Goal: Complete application form

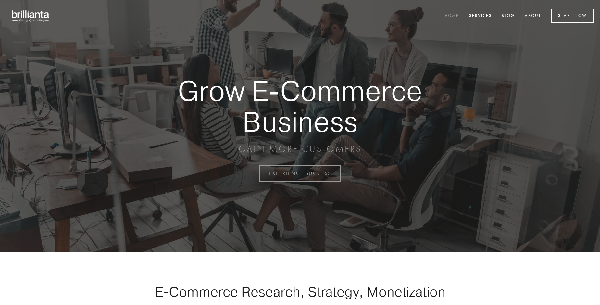
scroll to position [1701, 0]
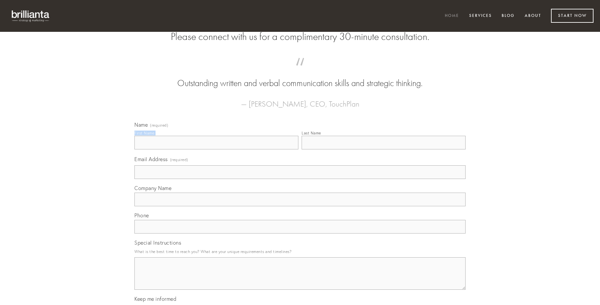
type input "[PERSON_NAME]"
click at [383, 149] on input "Last Name" at bounding box center [384, 143] width 164 height 14
type input "[PERSON_NAME]"
click at [300, 179] on input "Email Address (required)" at bounding box center [299, 172] width 331 height 14
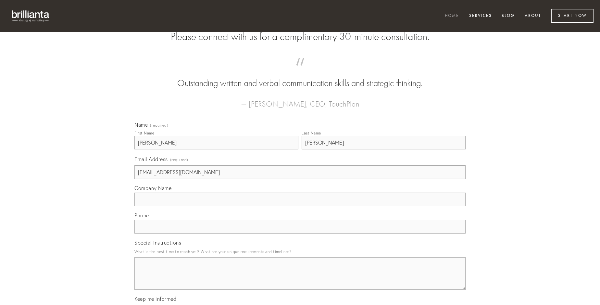
type input "[EMAIL_ADDRESS][DOMAIN_NAME]"
click at [300, 206] on input "Company Name" at bounding box center [299, 199] width 331 height 14
type input "[MEDICAL_DATA]"
click at [300, 233] on input "text" at bounding box center [299, 227] width 331 height 14
click at [300, 279] on textarea "Special Instructions" at bounding box center [299, 273] width 331 height 32
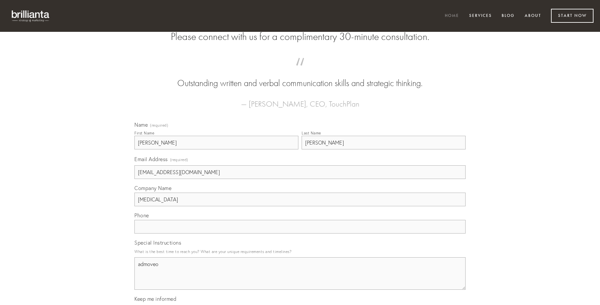
type textarea "admoveo"
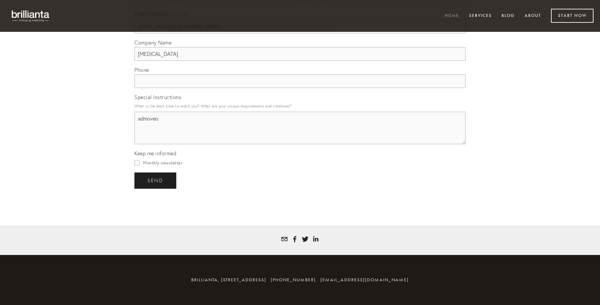
click at [156, 180] on span "send" at bounding box center [155, 181] width 16 height 6
